Goal: Register for event/course

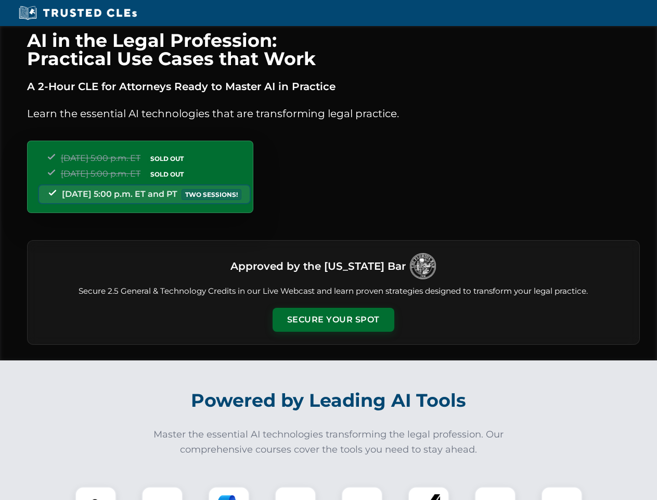
click at [333, 320] on button "Secure Your Spot" at bounding box center [334, 320] width 122 height 24
click at [96, 493] on img at bounding box center [96, 507] width 30 height 30
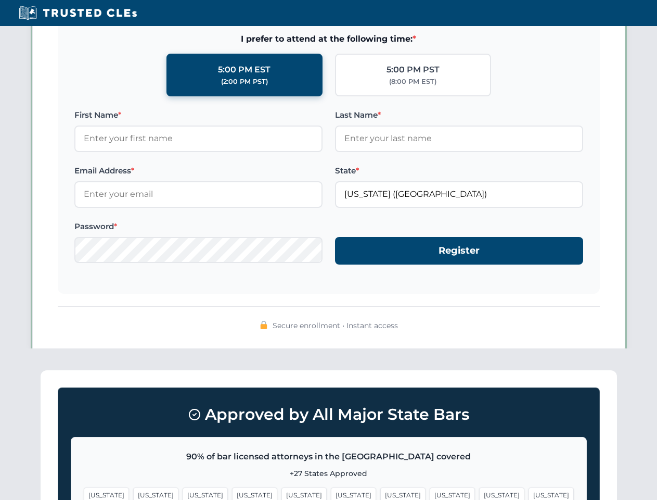
click at [380, 493] on span "[US_STATE]" at bounding box center [402, 494] width 45 height 15
click at [479, 493] on span "[US_STATE]" at bounding box center [501, 494] width 45 height 15
